Goal: Task Accomplishment & Management: Use online tool/utility

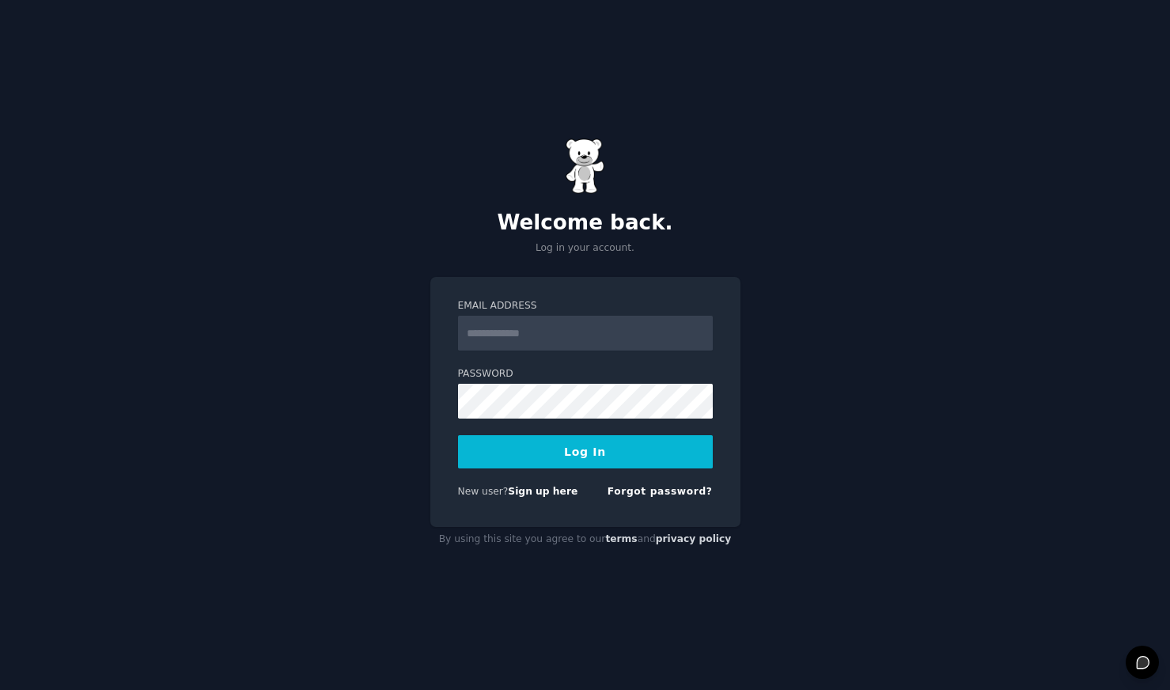
type input "**********"
click at [599, 544] on div "By using this site you agree to our terms and privacy policy" at bounding box center [586, 539] width 310 height 25
click at [575, 459] on button "Log In" at bounding box center [585, 451] width 255 height 33
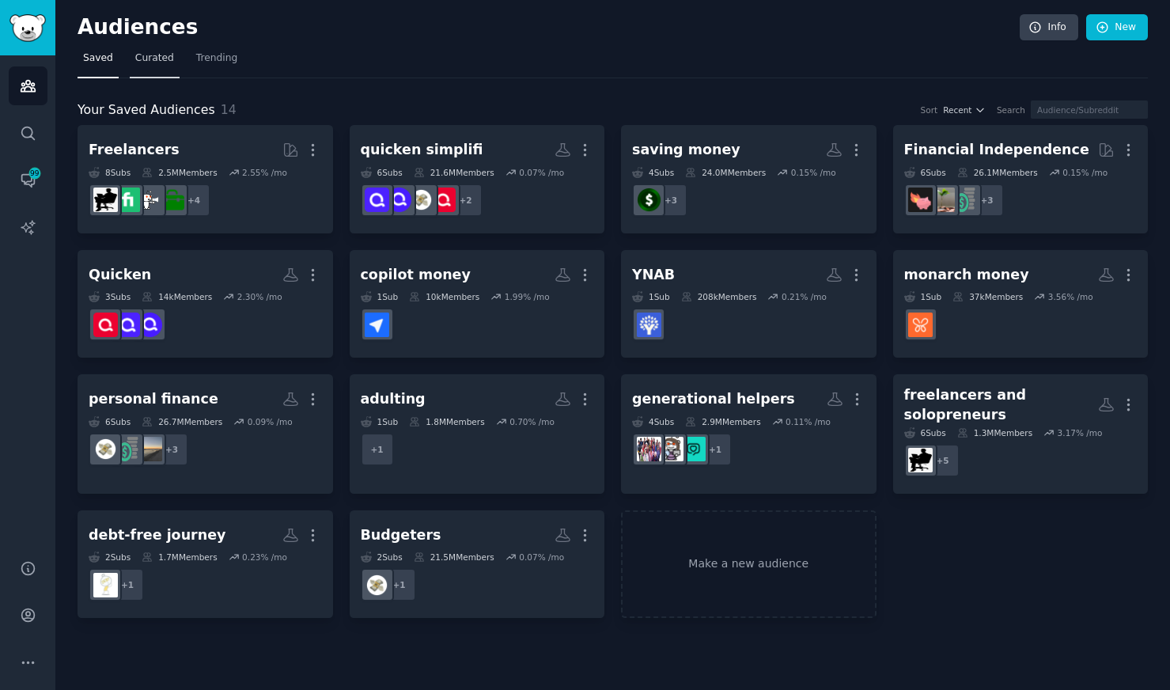
click at [162, 63] on span "Curated" at bounding box center [154, 58] width 39 height 14
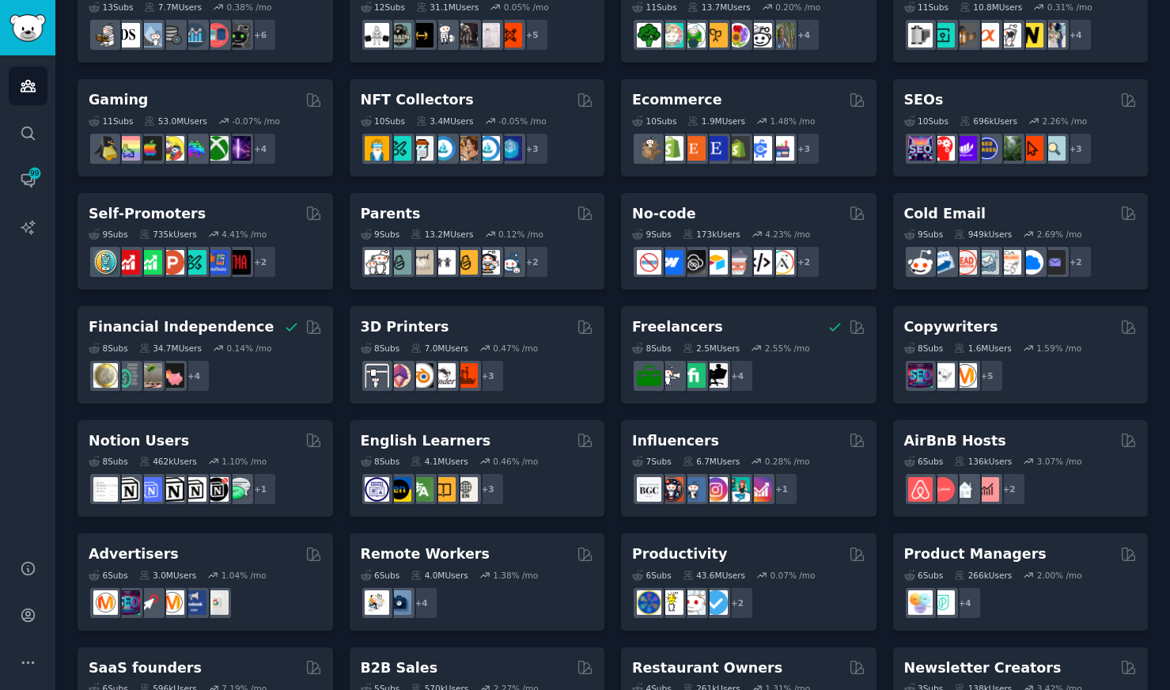
scroll to position [576, 0]
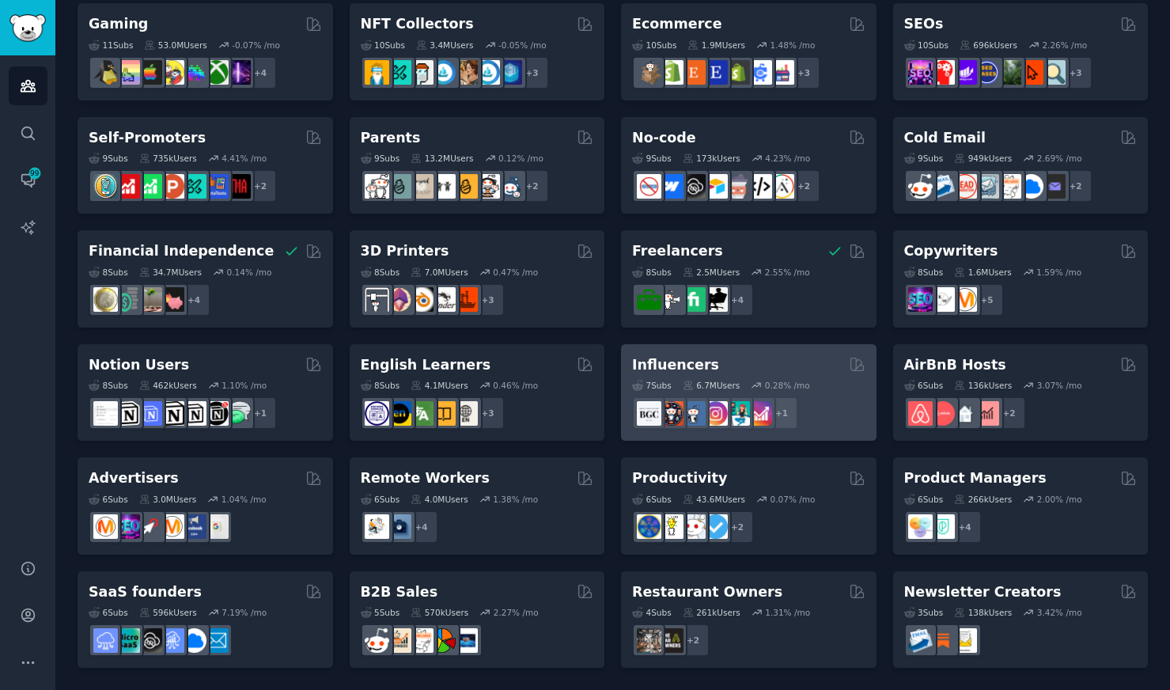
click at [827, 368] on div "Influencers Curated by GummySearch" at bounding box center [748, 365] width 233 height 20
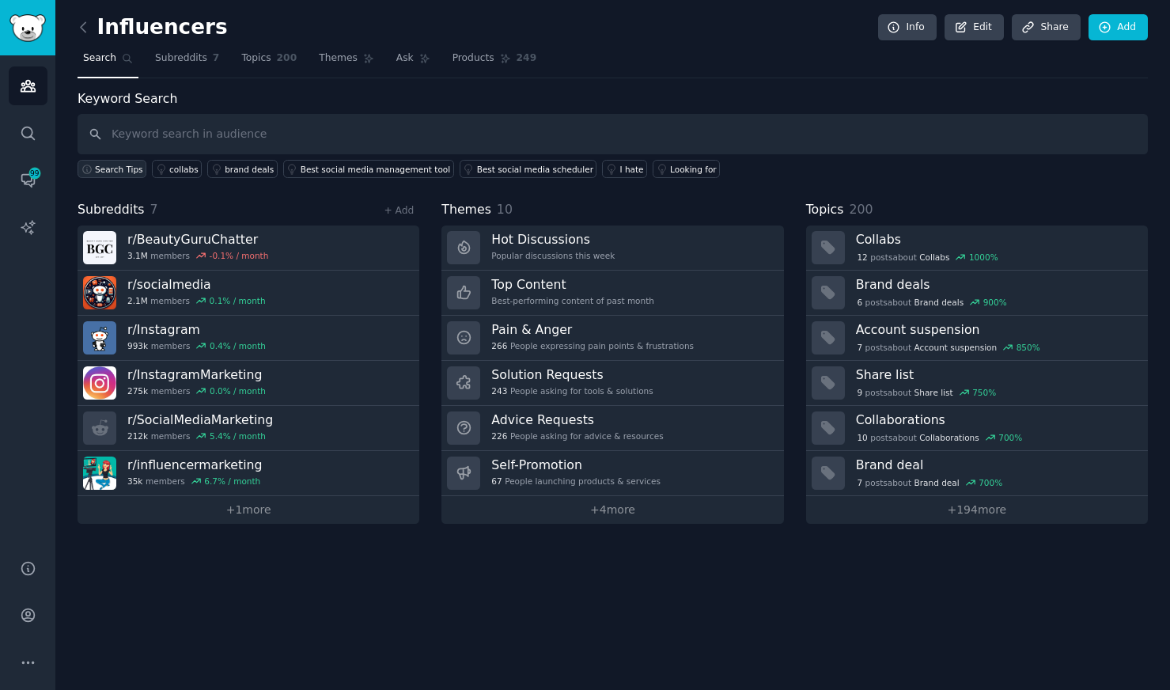
click at [115, 169] on span "Search Tips" at bounding box center [119, 169] width 48 height 11
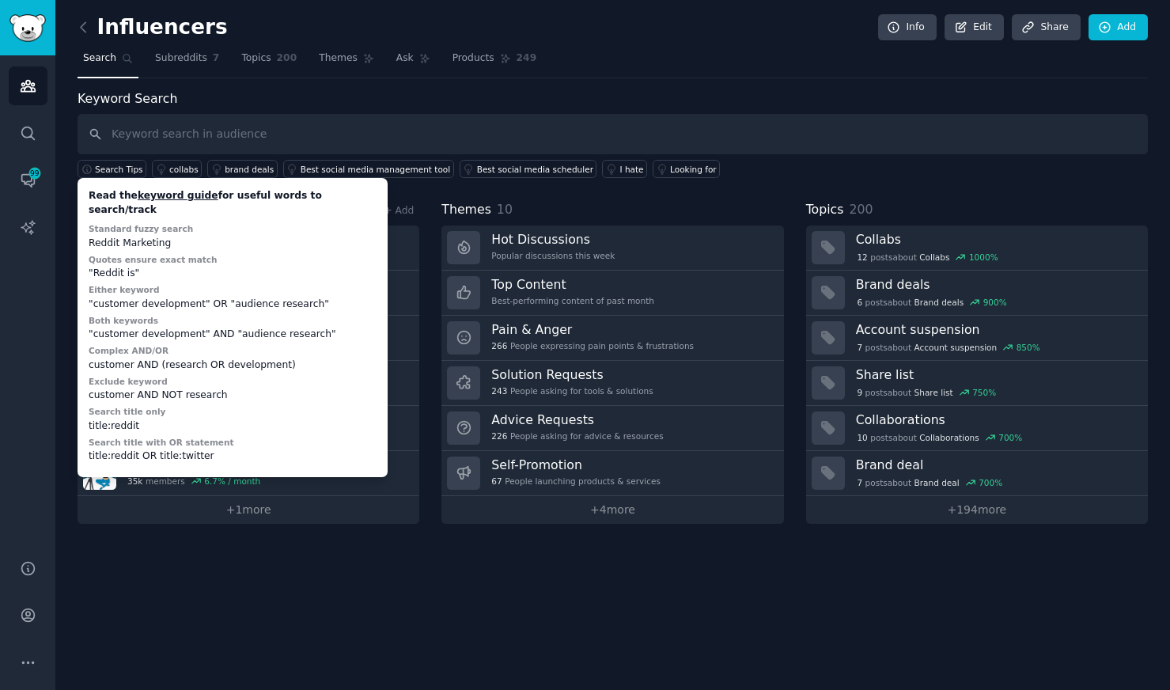
click at [360, 612] on div "Influencers Info Edit Share Add Search Subreddits 7 Topics 200 Themes Ask Produ…" at bounding box center [612, 345] width 1115 height 690
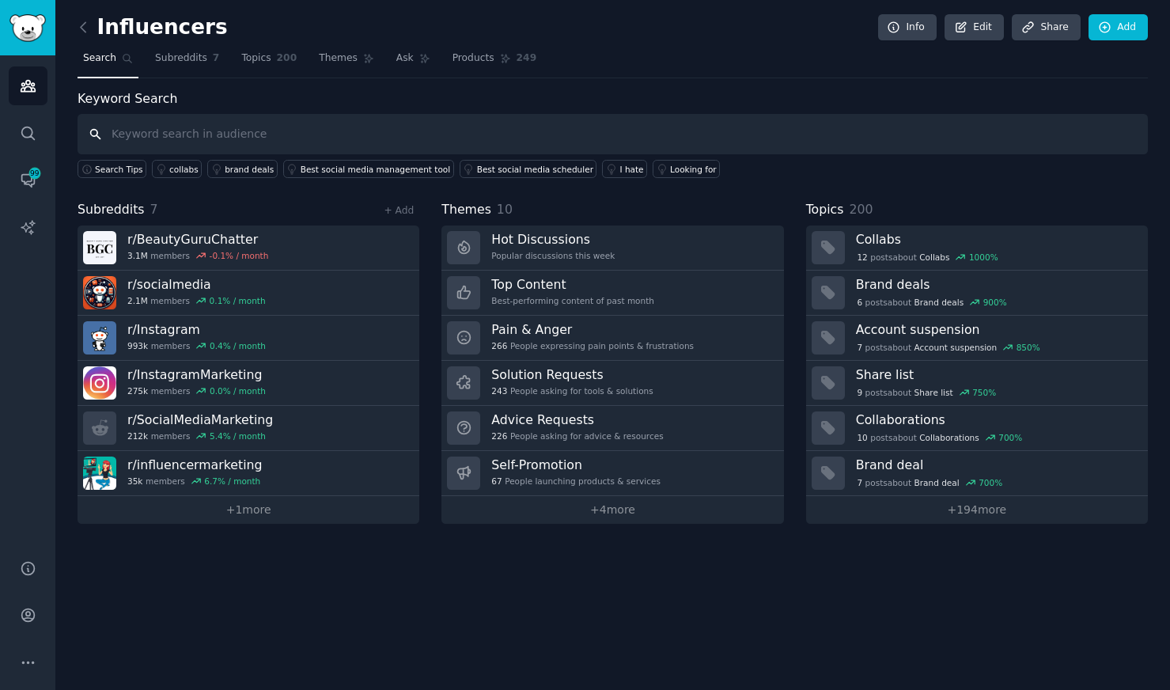
click at [165, 135] on input "text" at bounding box center [613, 134] width 1071 height 40
type input "finance"
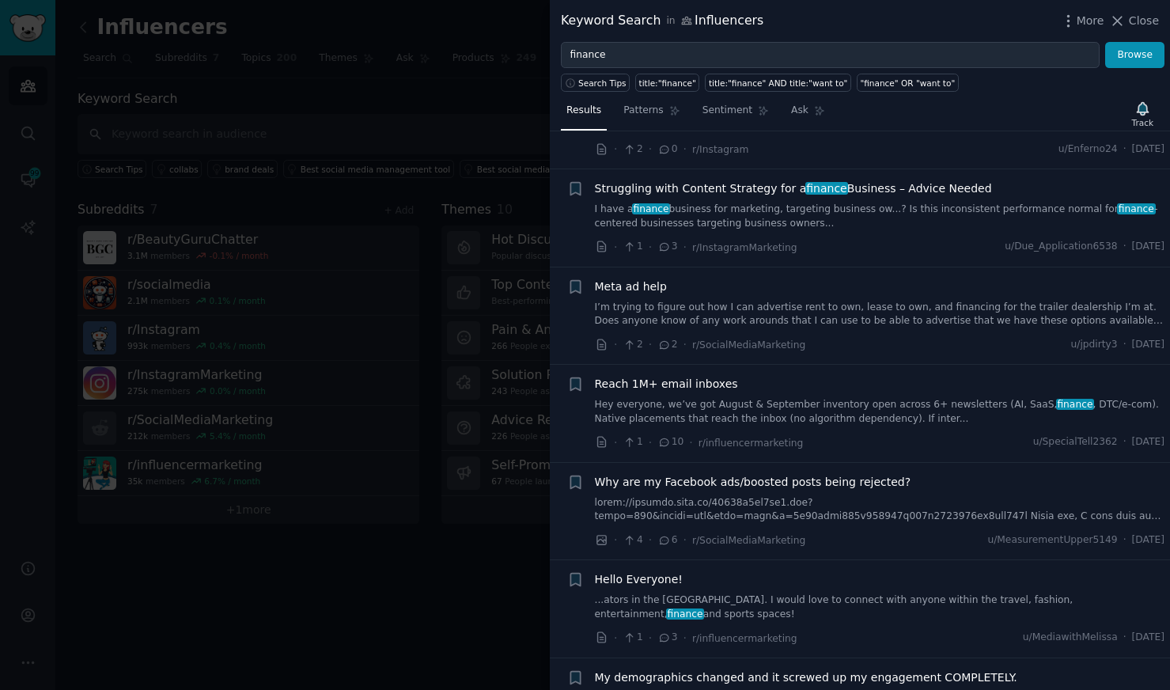
scroll to position [2214, 0]
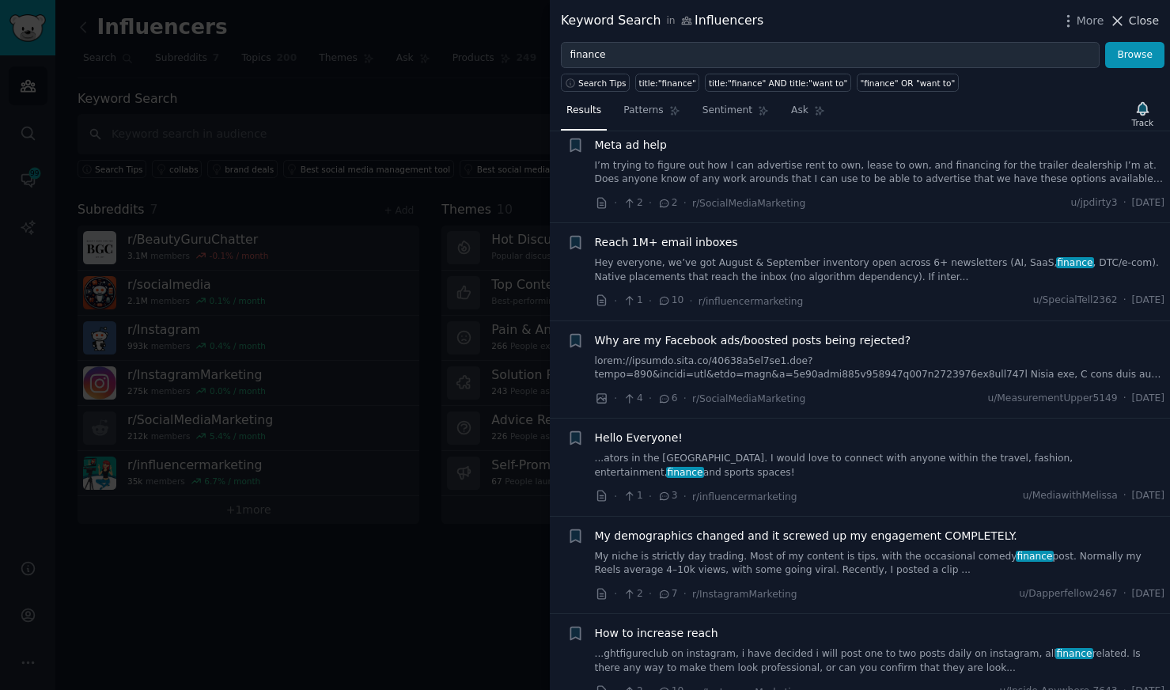
click at [1126, 20] on icon at bounding box center [1118, 21] width 17 height 17
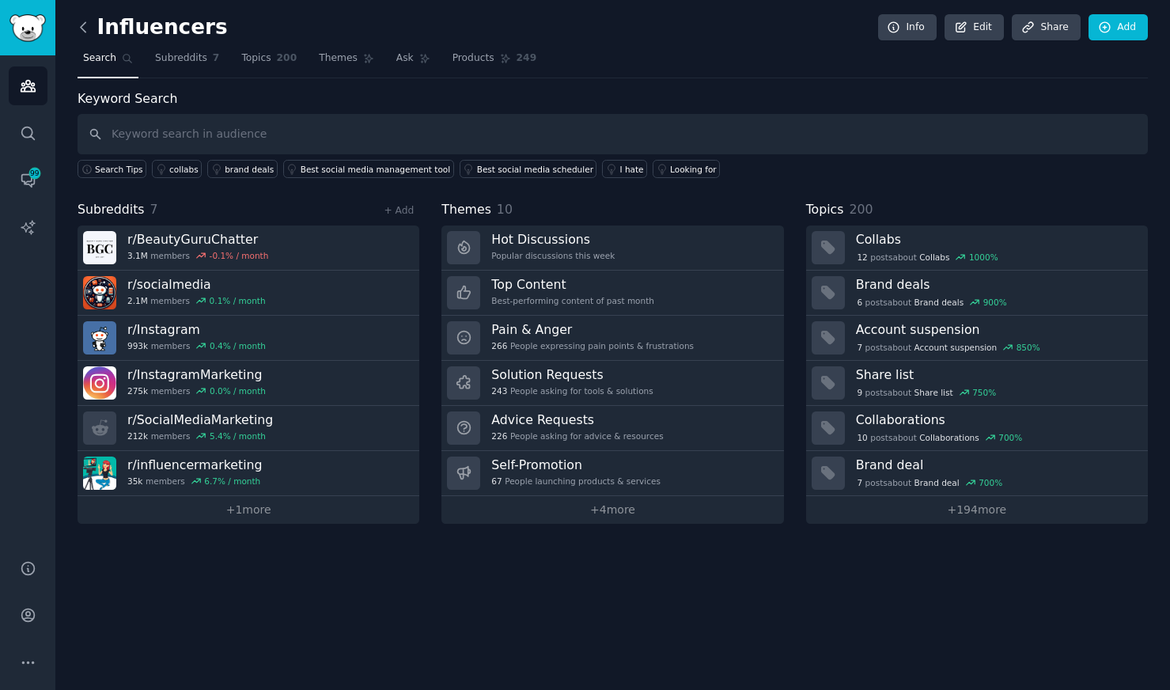
click at [78, 30] on icon at bounding box center [83, 27] width 17 height 17
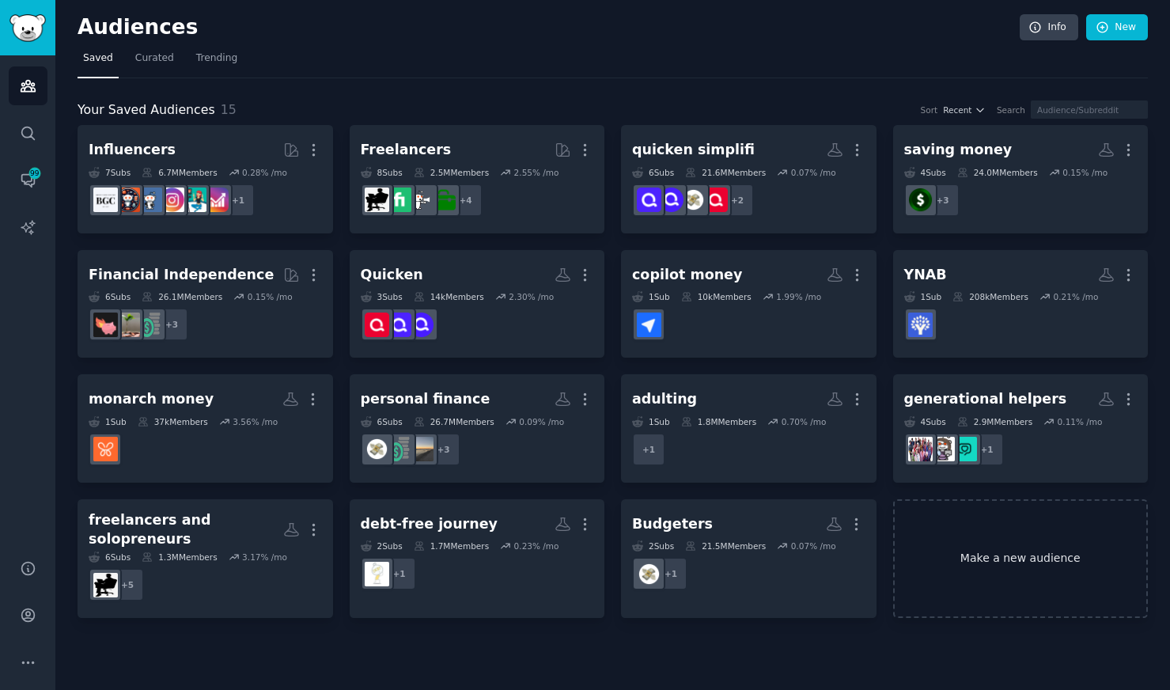
click at [976, 549] on link "Make a new audience" at bounding box center [1021, 559] width 256 height 120
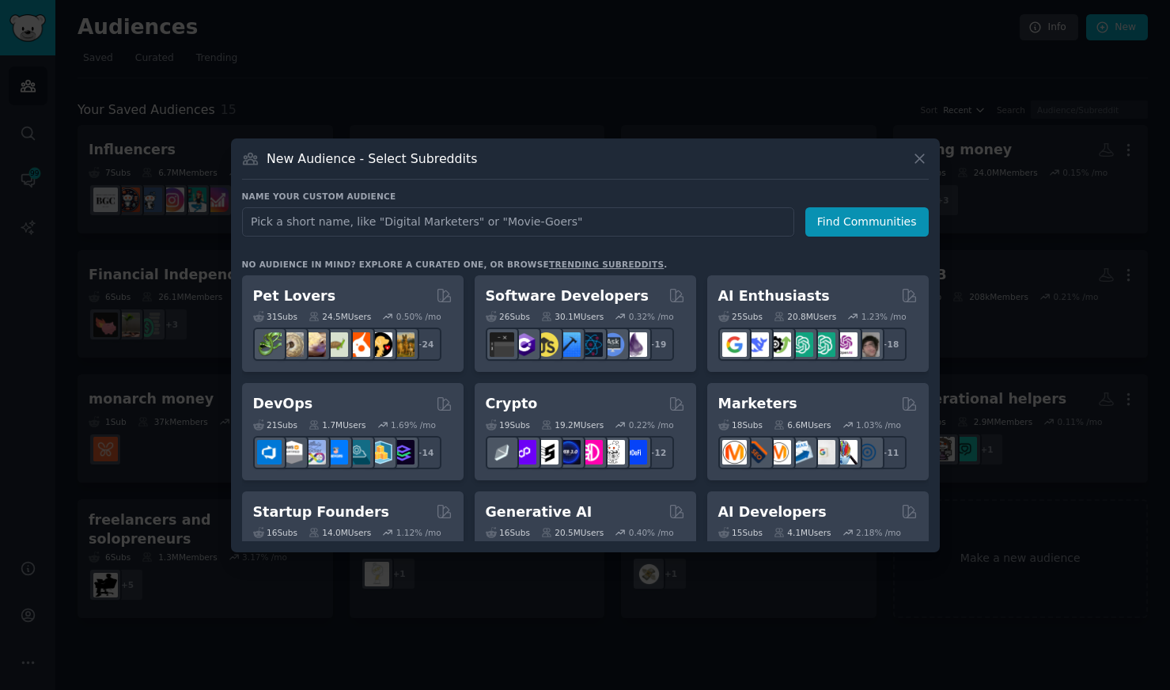
click at [207, 657] on div at bounding box center [585, 345] width 1170 height 690
